Goal: Find specific page/section: Find specific page/section

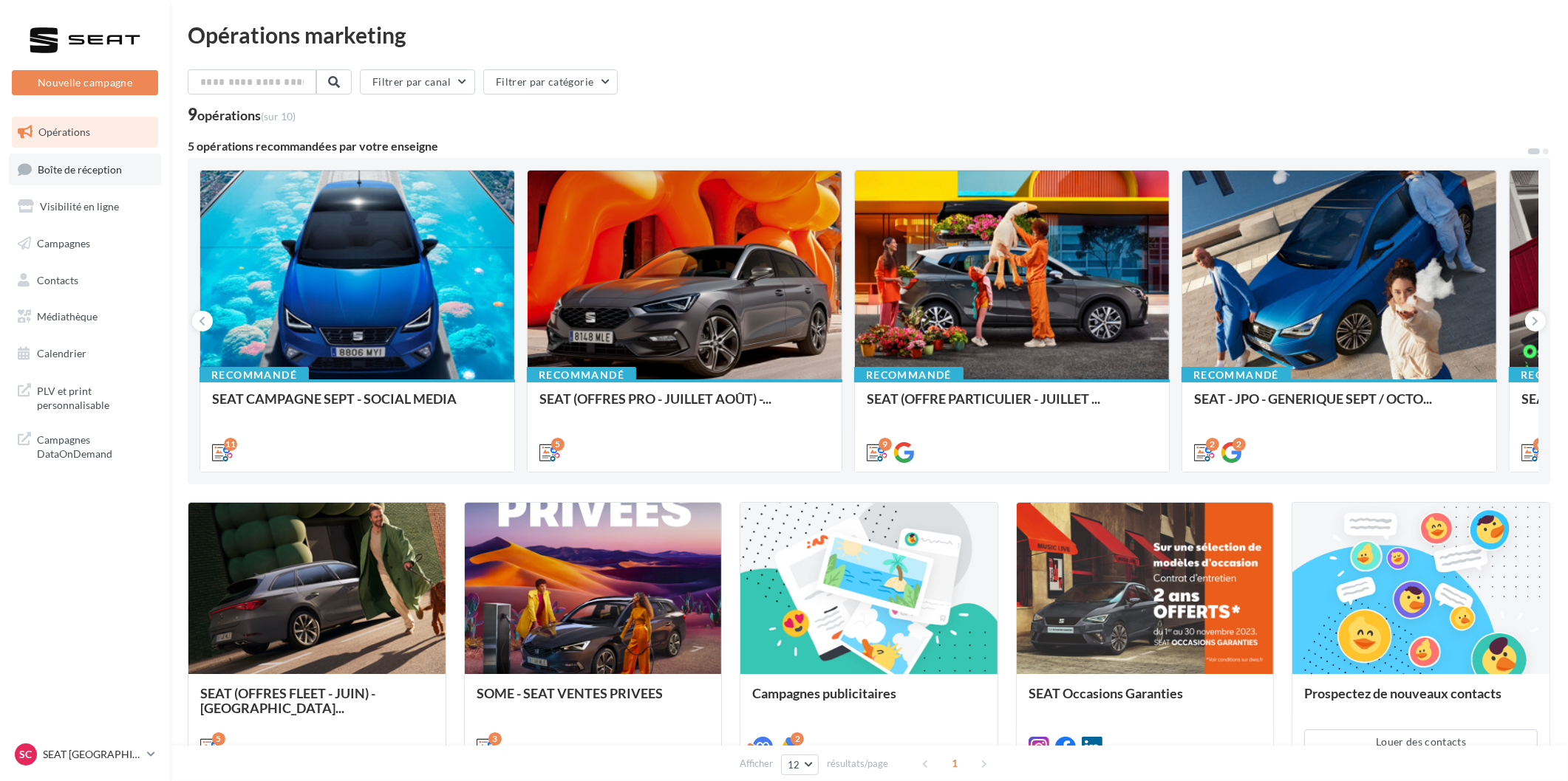
click at [108, 161] on link "Boîte de réception" at bounding box center [85, 170] width 152 height 32
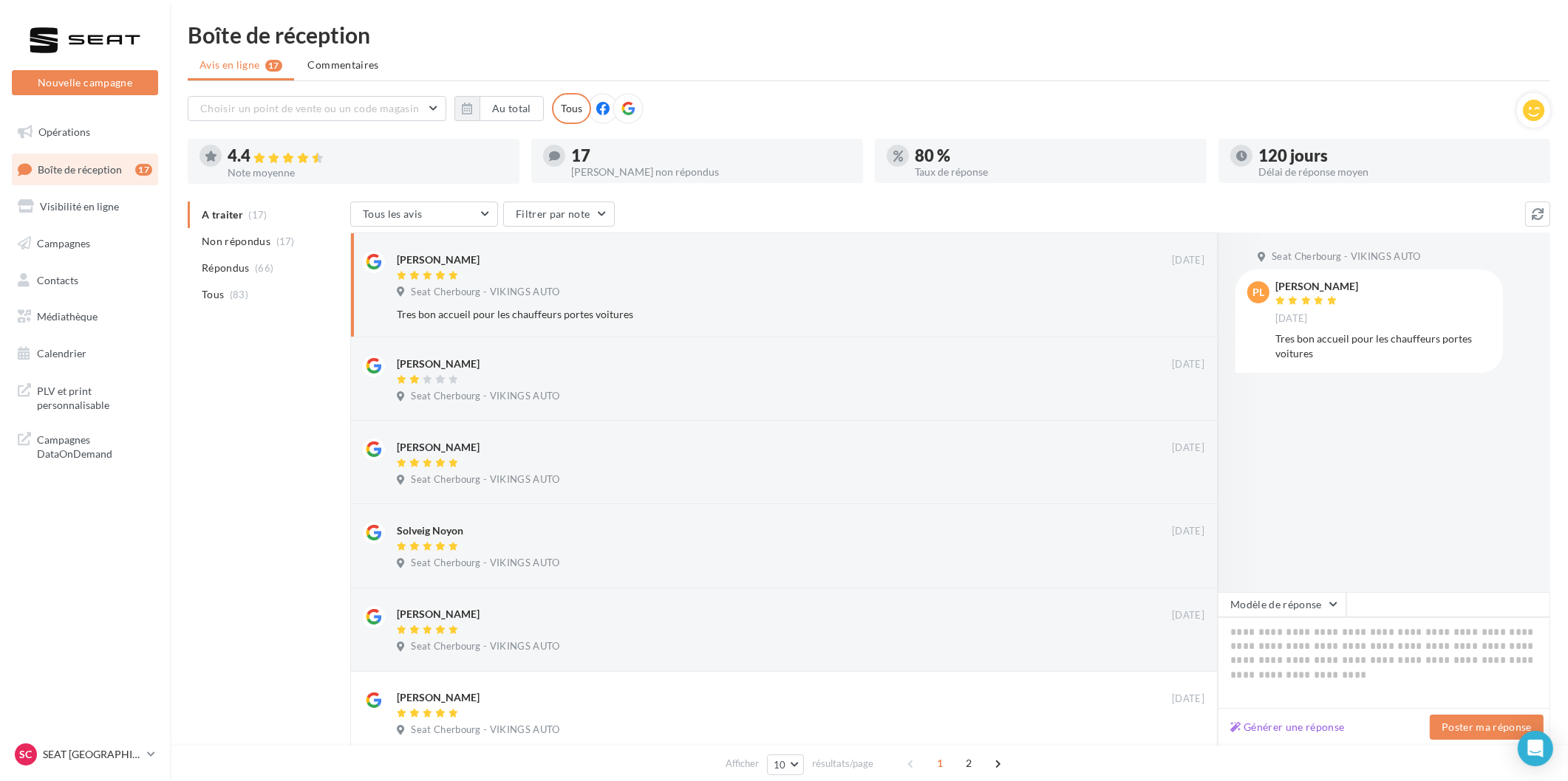
click at [79, 740] on nav "Nouvelle campagne Nouvelle campagne Opérations Boîte de réception 17 Visibilité…" at bounding box center [85, 390] width 170 height 781
click at [72, 749] on p "SEAT [GEOGRAPHIC_DATA]" at bounding box center [91, 755] width 98 height 15
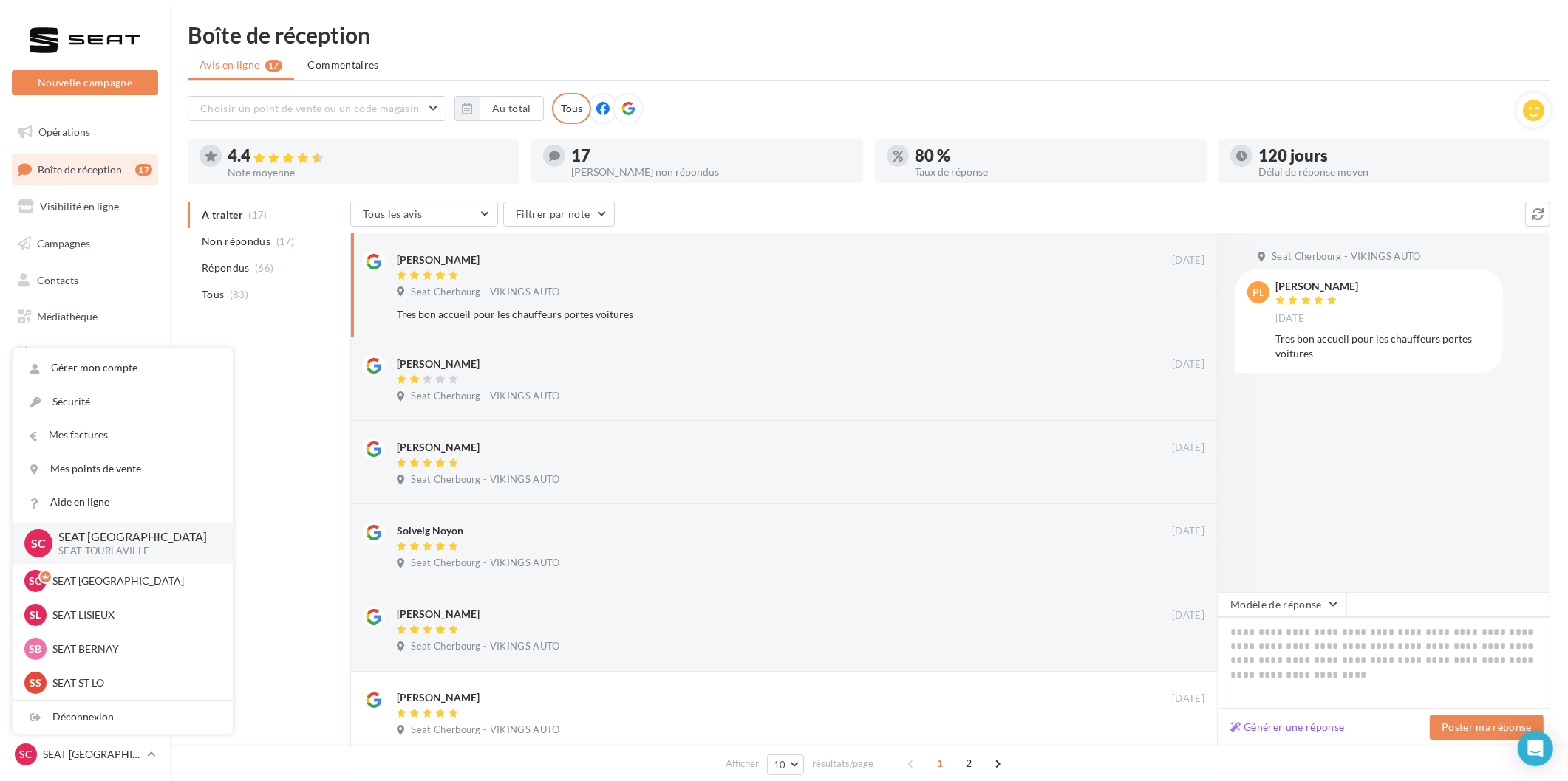
click at [87, 728] on div "Déconnexion" at bounding box center [122, 717] width 220 height 33
